Goal: Task Accomplishment & Management: Use online tool/utility

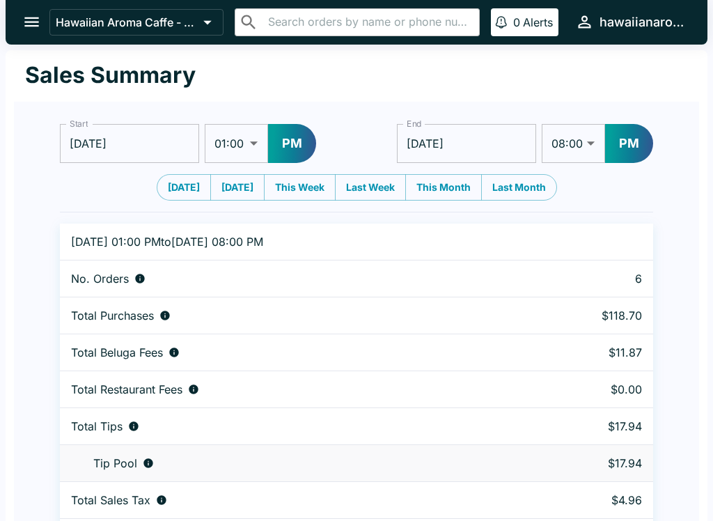
select select "08:00"
click at [3, 13] on div at bounding box center [7, 260] width 14 height 521
click at [21, 15] on button "open drawer" at bounding box center [31, 21] width 35 height 35
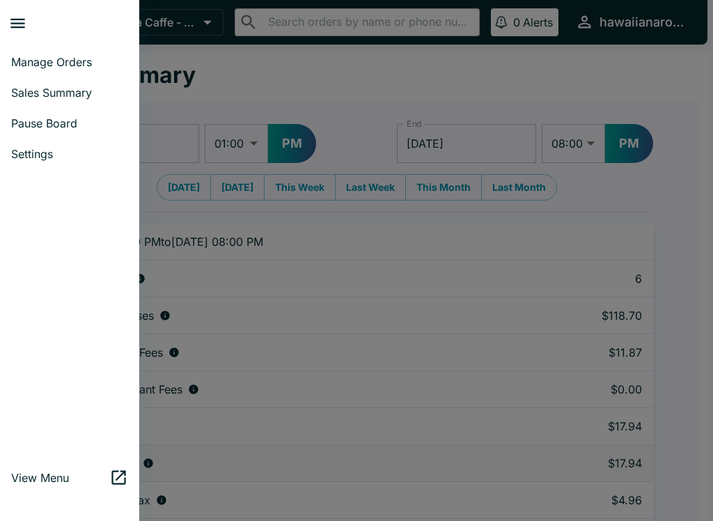
click at [68, 62] on span "Manage Orders" at bounding box center [69, 62] width 117 height 14
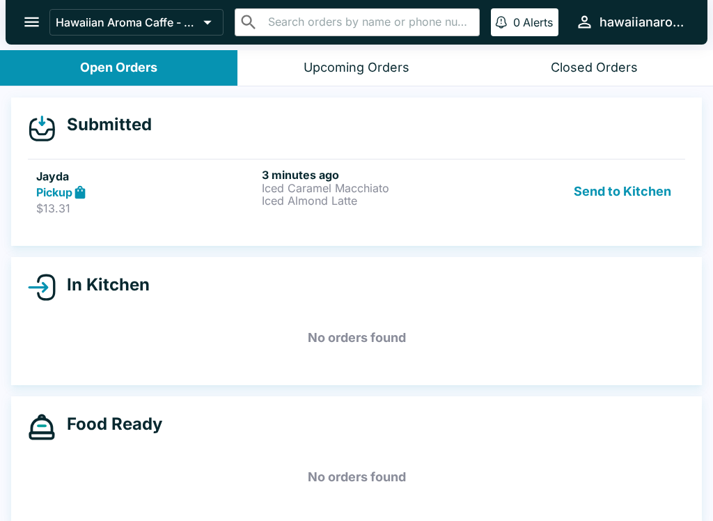
click at [477, 188] on p "Iced Caramel Macchiato" at bounding box center [372, 188] width 220 height 13
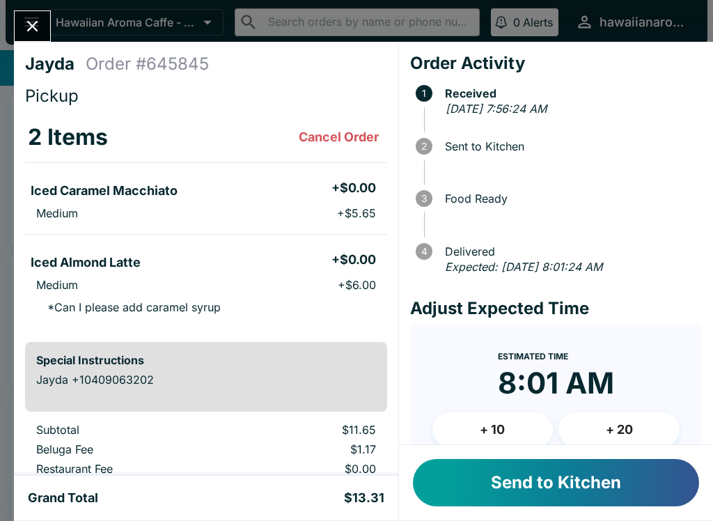
click at [569, 484] on button "Send to Kitchen" at bounding box center [556, 482] width 286 height 47
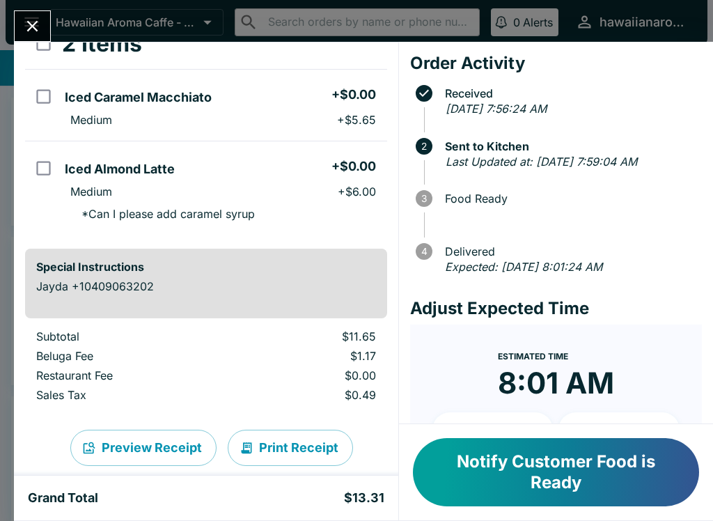
scroll to position [97, 0]
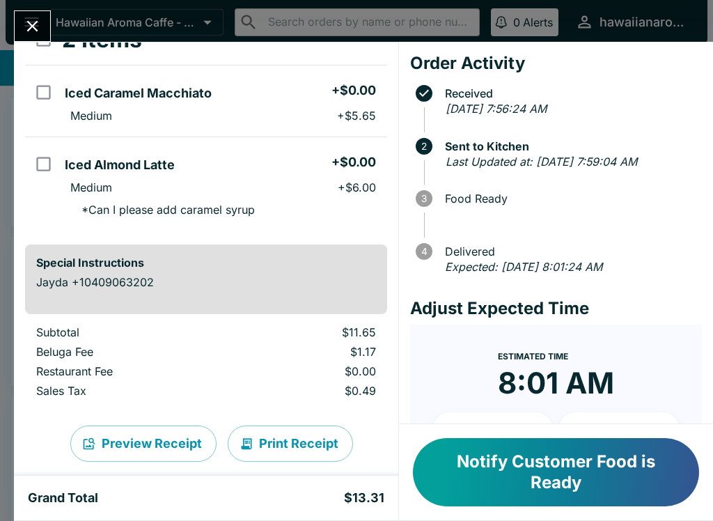
click at [447, 449] on button "Notify Customer Food is Ready" at bounding box center [556, 472] width 286 height 68
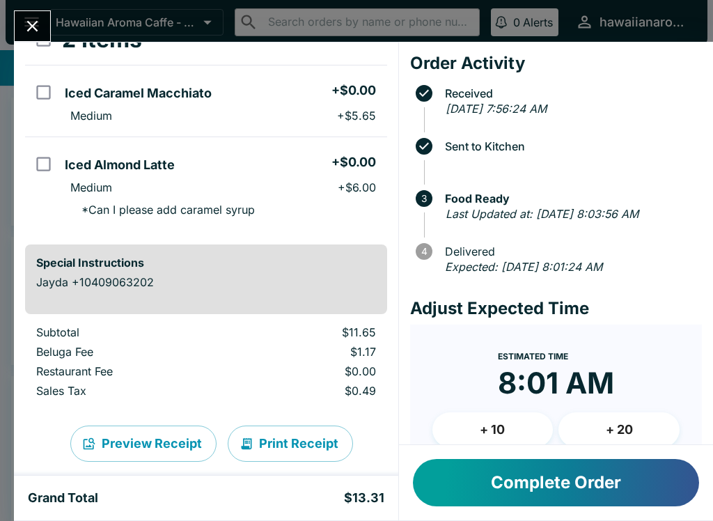
click at [494, 486] on button "Complete Order" at bounding box center [556, 482] width 286 height 47
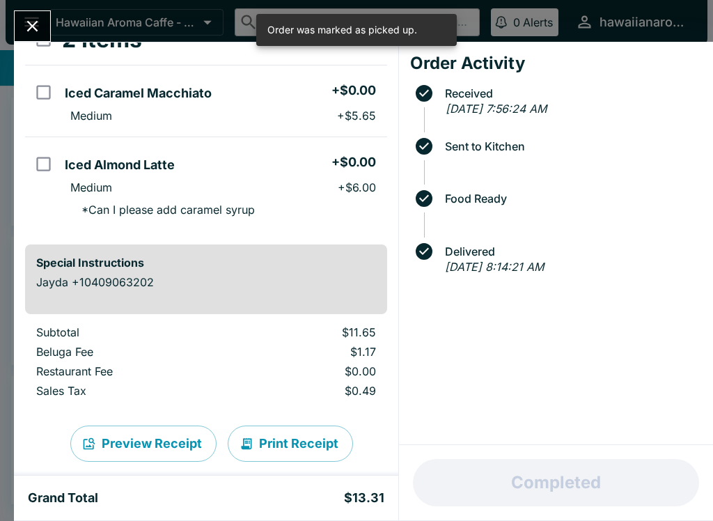
click at [28, 26] on icon "Close" at bounding box center [32, 26] width 19 height 19
